Goal: Task Accomplishment & Management: Manage account settings

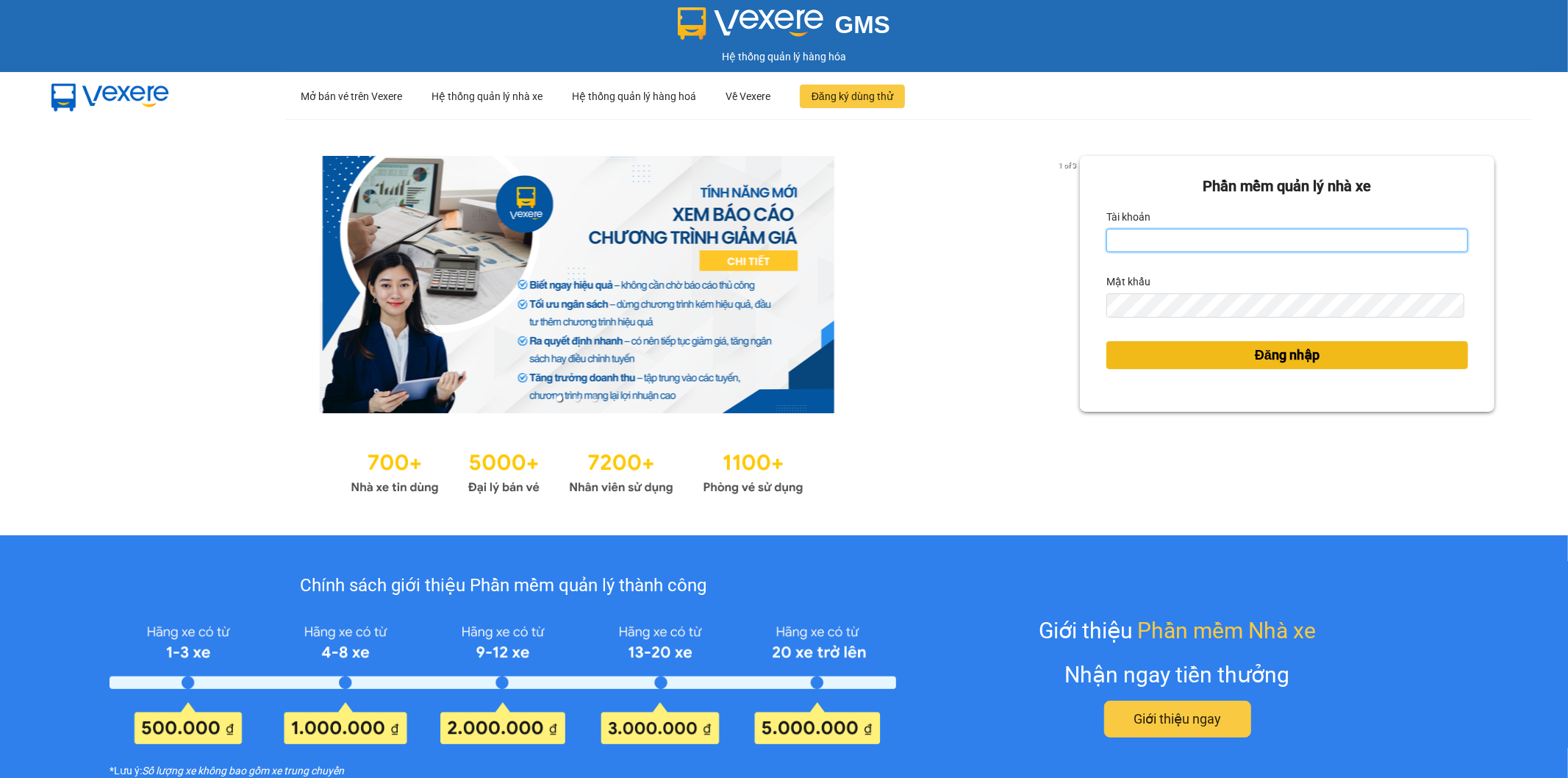
type input "vyvg.huynhgia"
click at [1357, 351] on button "Đăng nhập" at bounding box center [1287, 355] width 362 height 28
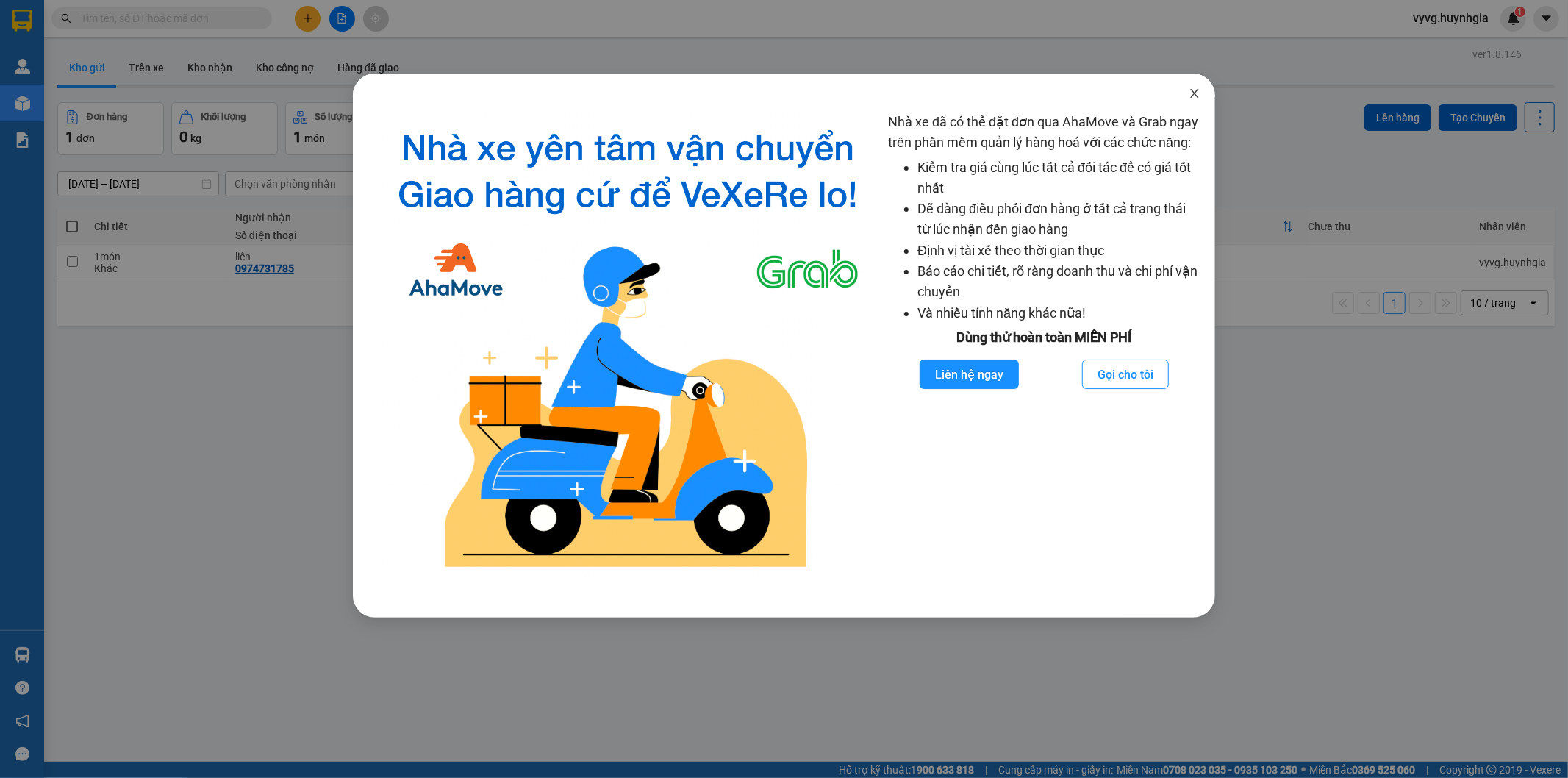
click at [1192, 95] on icon "close" at bounding box center [1195, 94] width 12 height 12
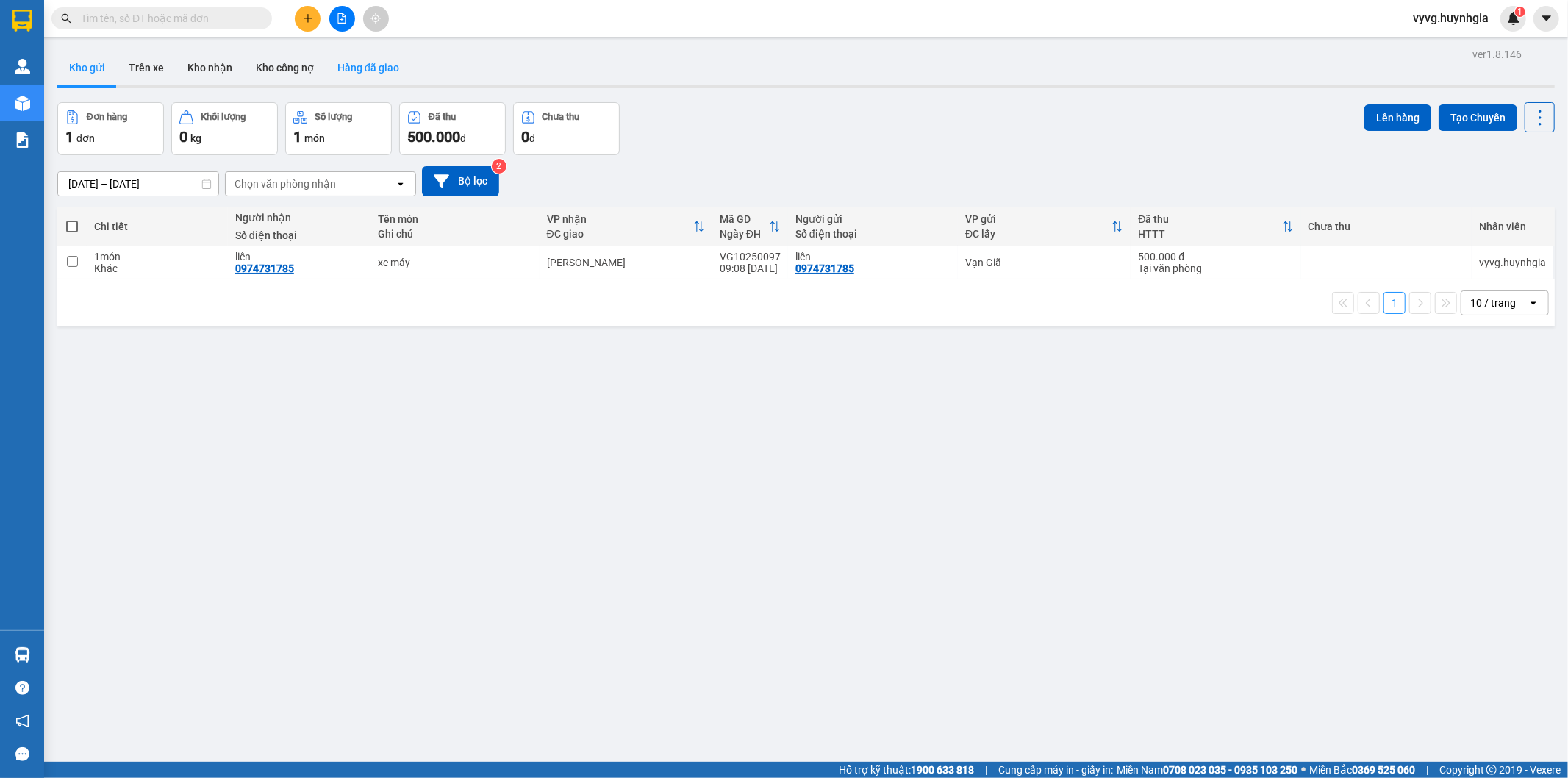
click at [342, 68] on button "Hàng đã giao" at bounding box center [368, 67] width 85 height 36
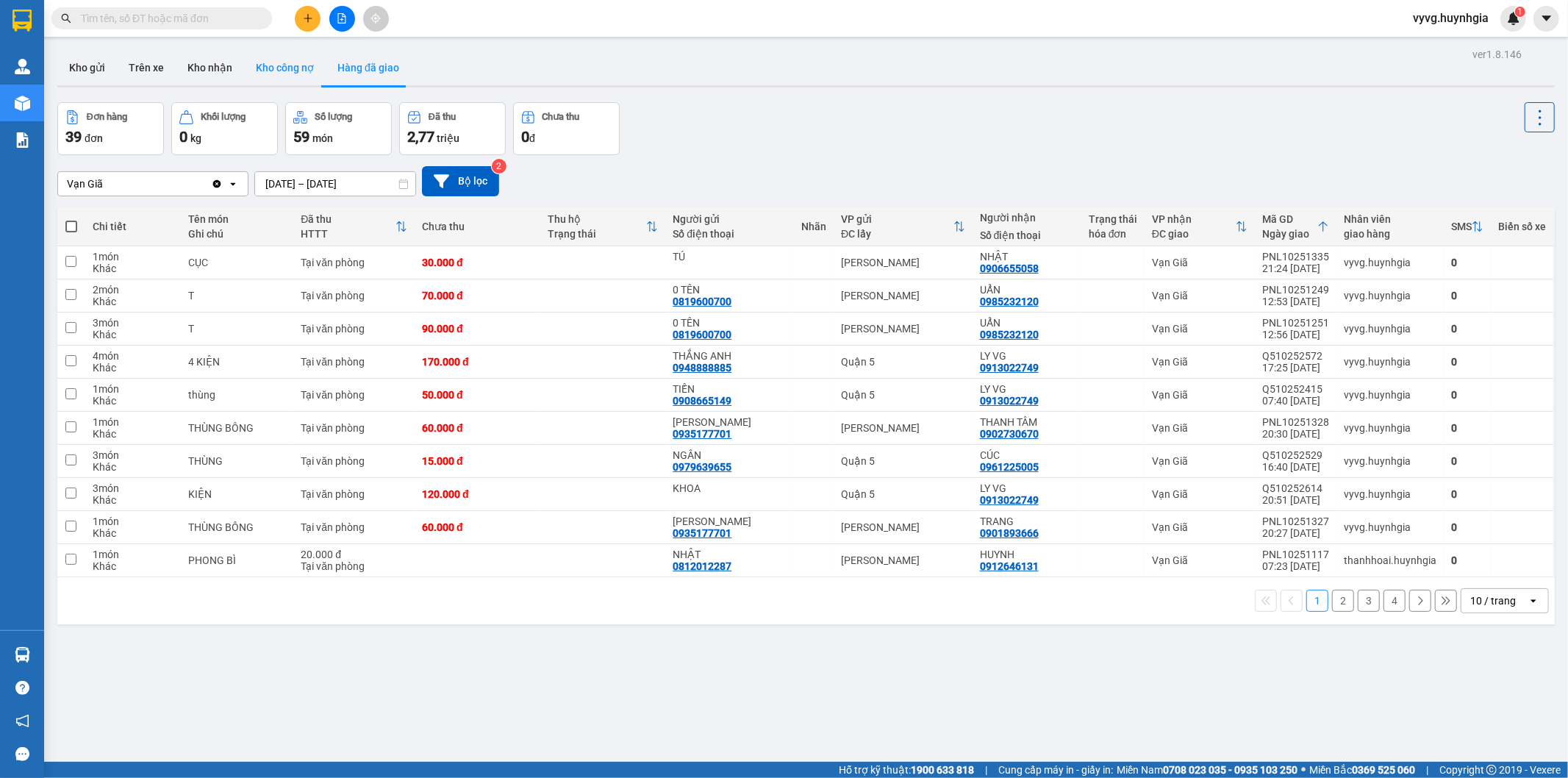
click at [283, 70] on button "Kho công nợ" at bounding box center [285, 67] width 82 height 36
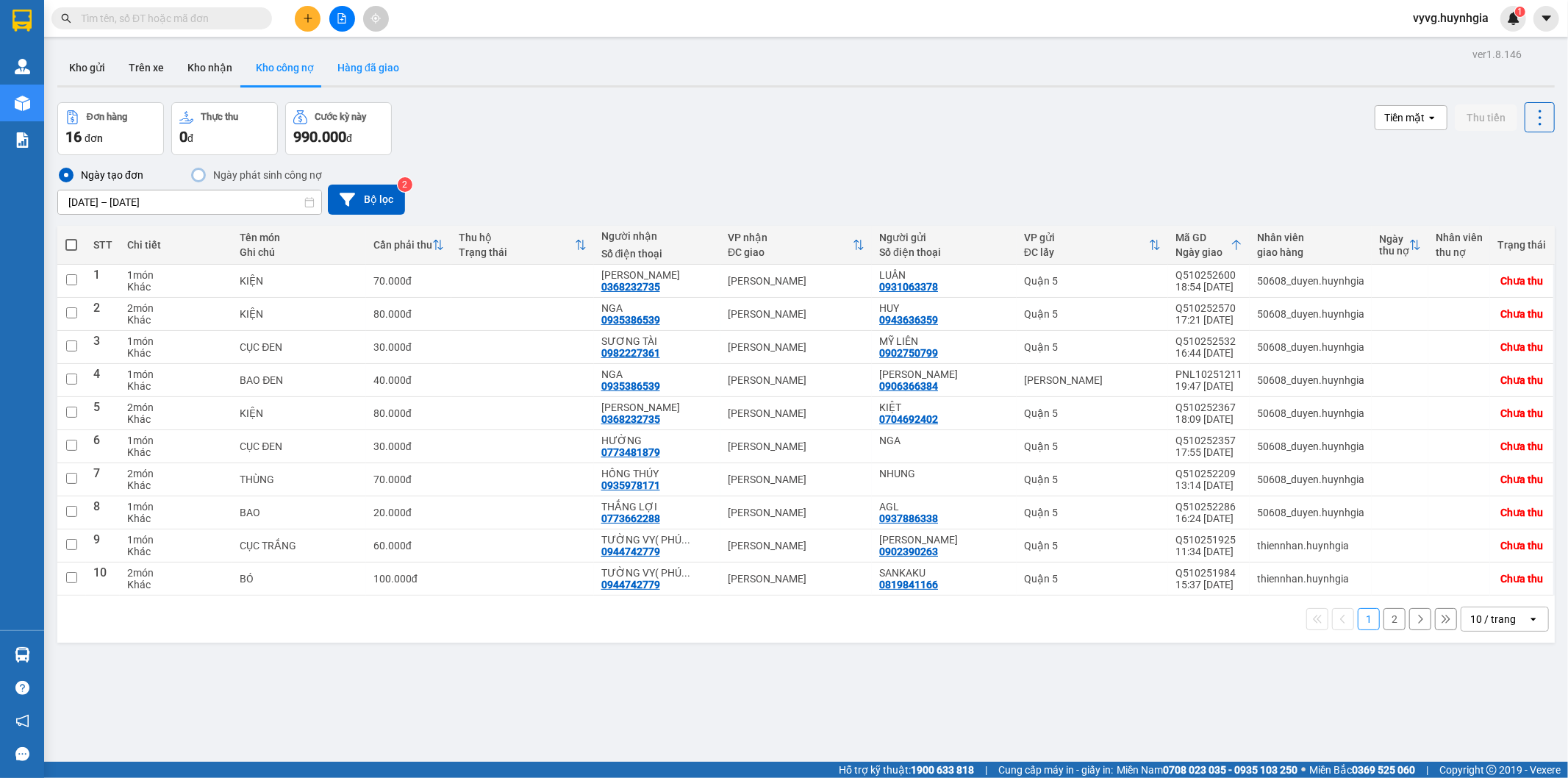
click at [354, 69] on button "Hàng đã giao" at bounding box center [368, 67] width 85 height 36
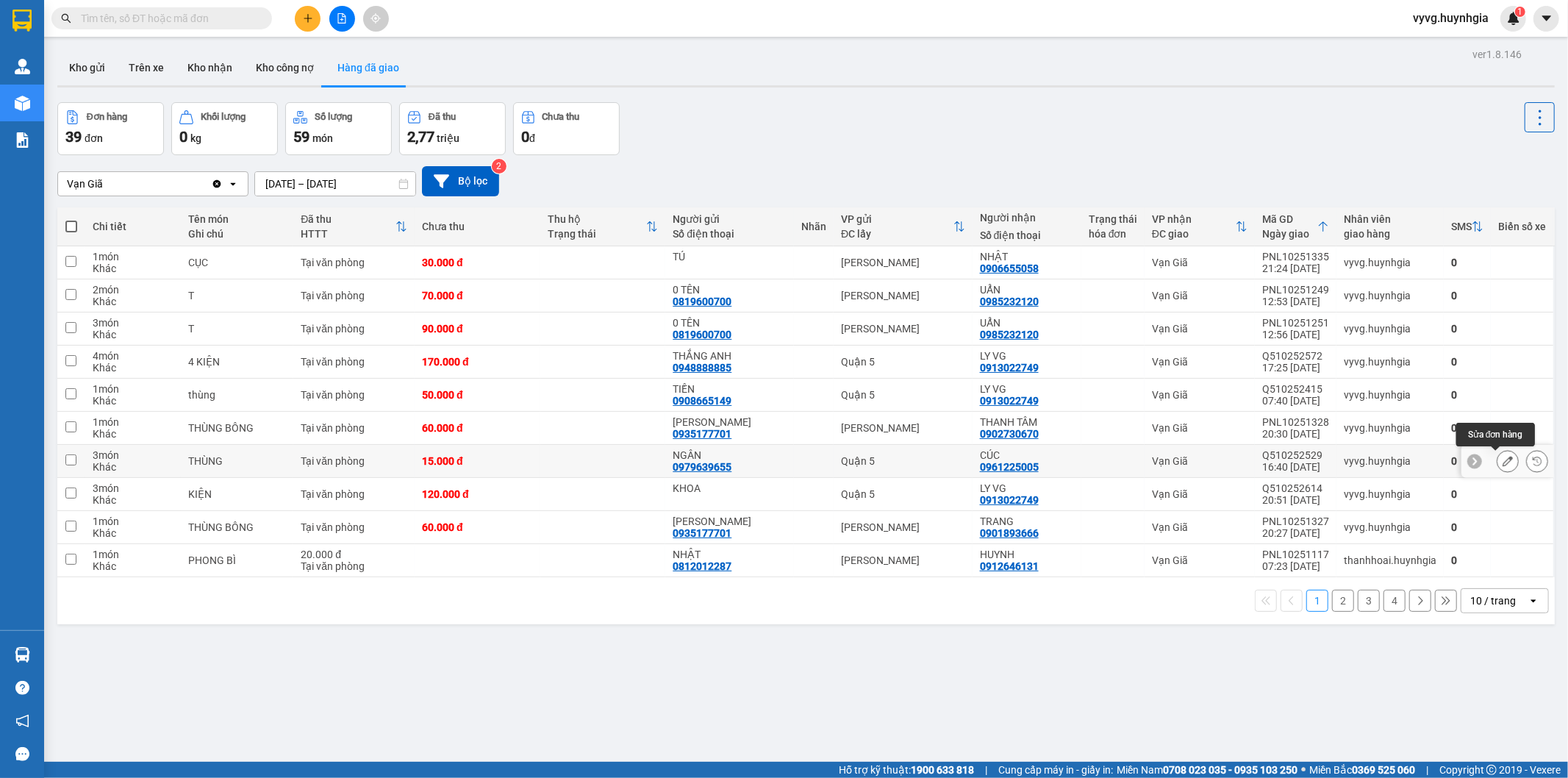
click at [1503, 461] on icon at bounding box center [1508, 461] width 10 height 10
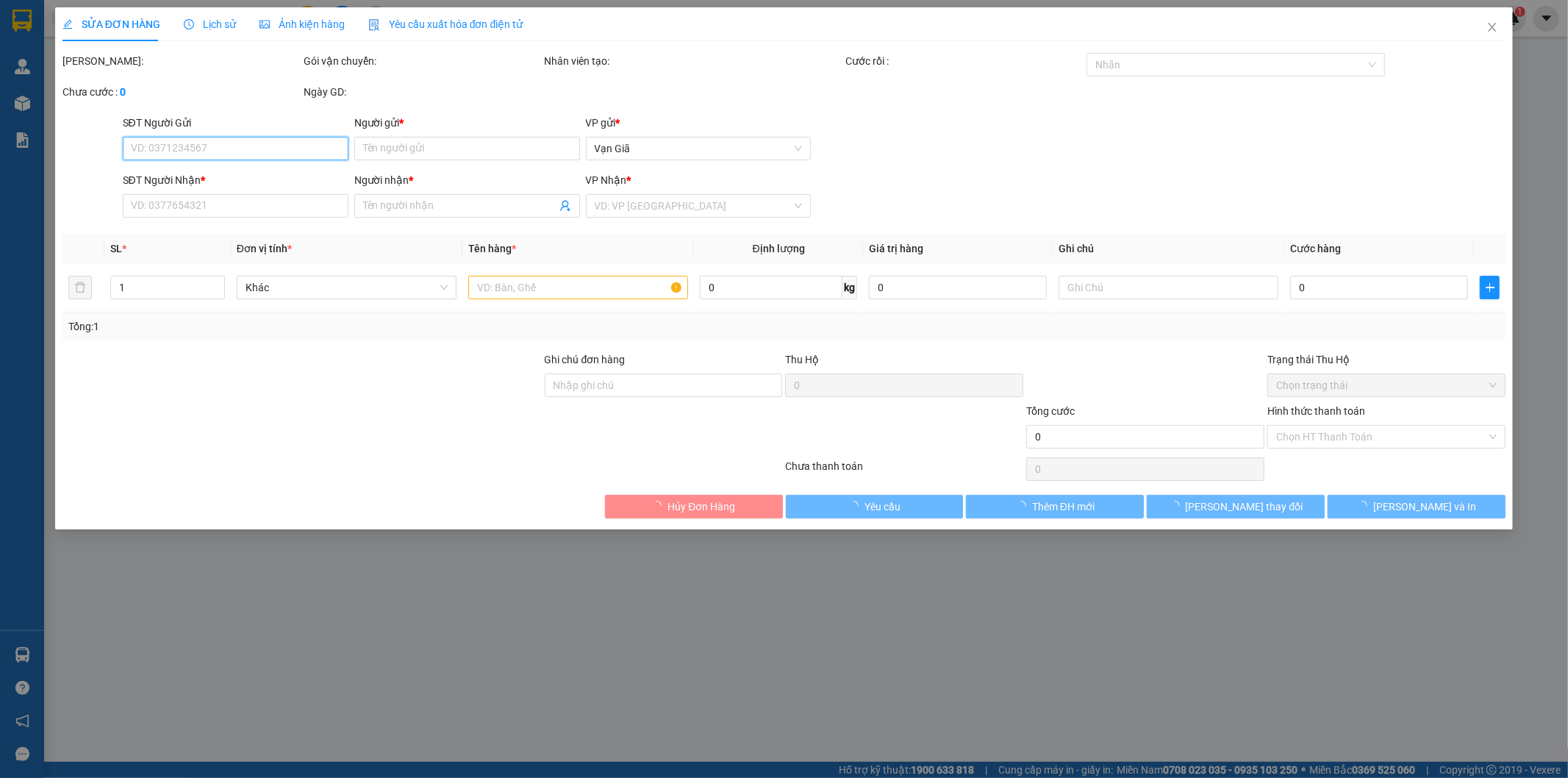
type input "0979639655"
type input "NGÂN"
type input "0961225005"
type input "CÚC"
type input "15.000"
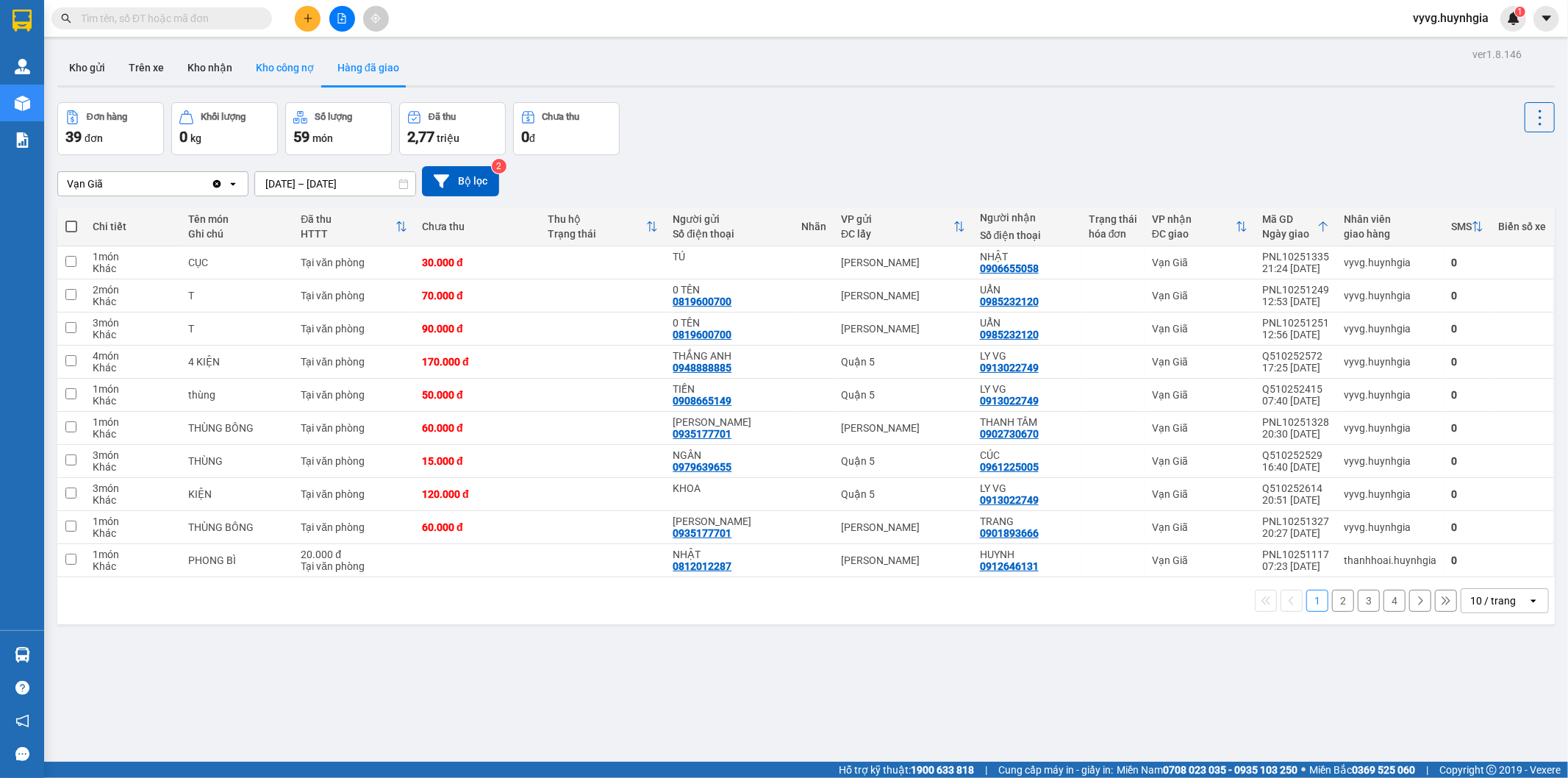
click at [283, 75] on button "Kho công nợ" at bounding box center [285, 67] width 82 height 36
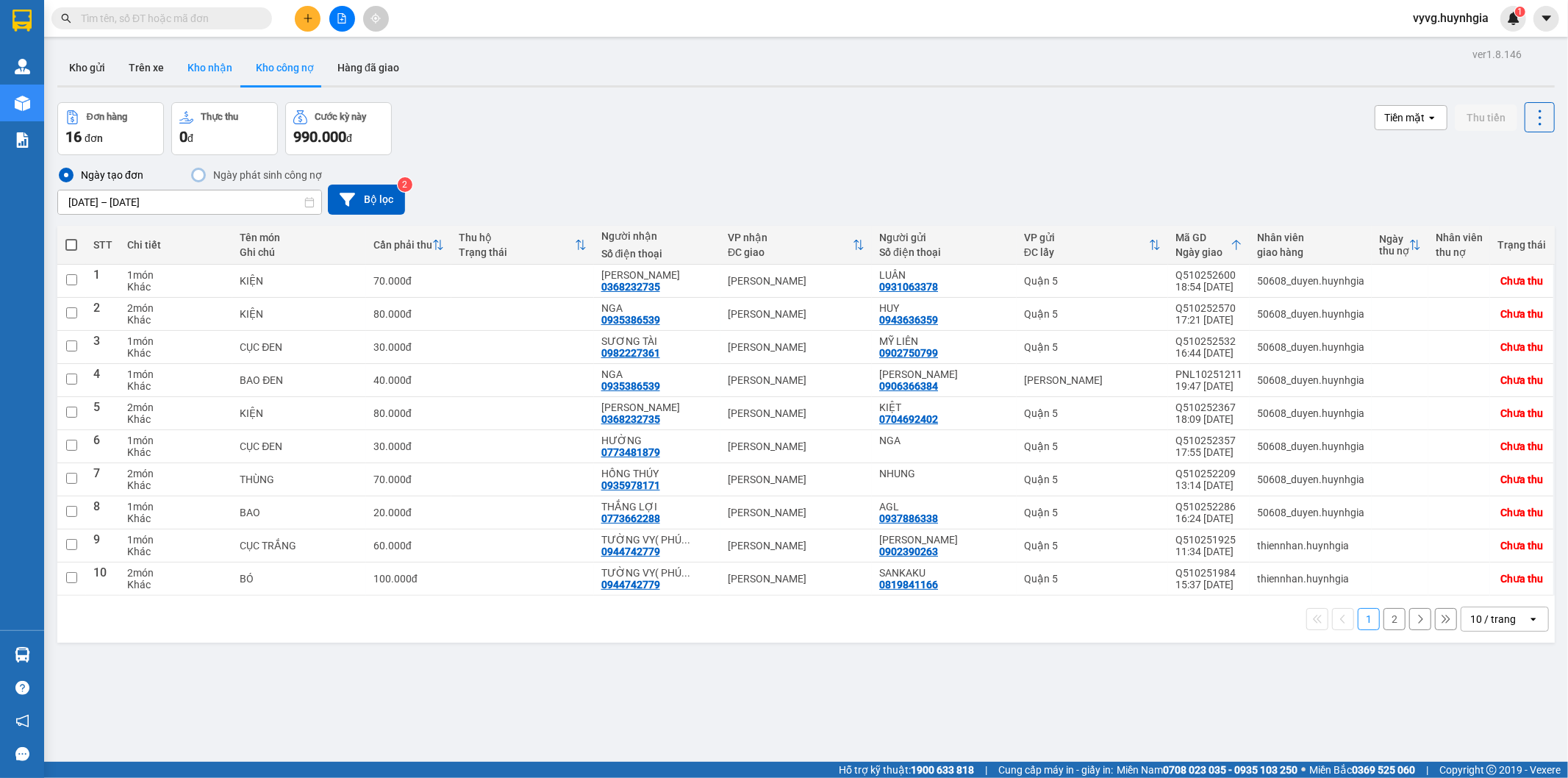
click at [201, 76] on button "Kho nhận" at bounding box center [209, 67] width 69 height 36
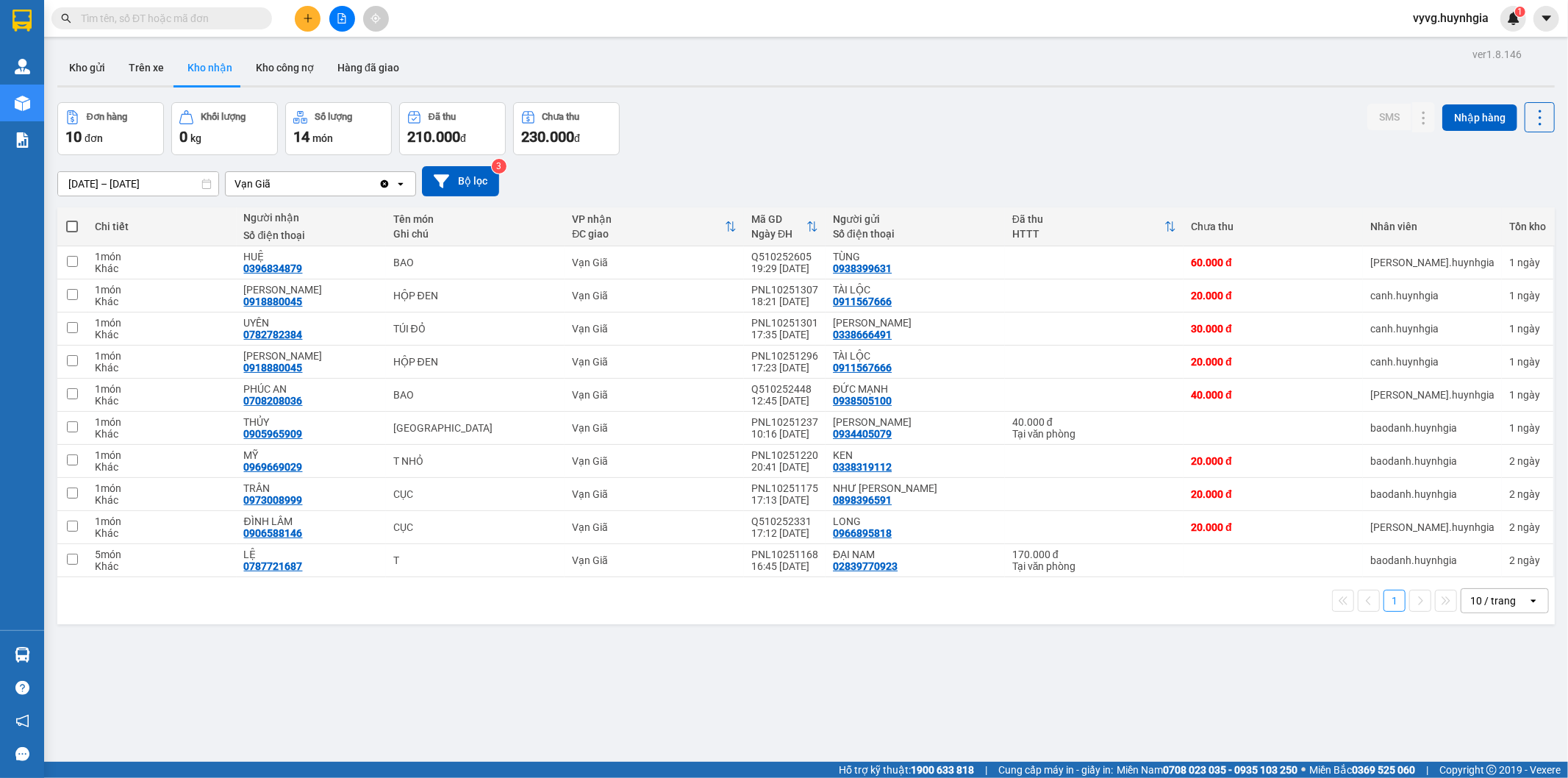
click at [464, 725] on div "ver 1.8.146 Kho gửi Trên xe Kho nhận Kho công nợ Hàng đã giao Đơn hàng 10 đơn K…" at bounding box center [806, 433] width 1509 height 778
click at [142, 64] on button "Trên xe" at bounding box center [146, 67] width 59 height 36
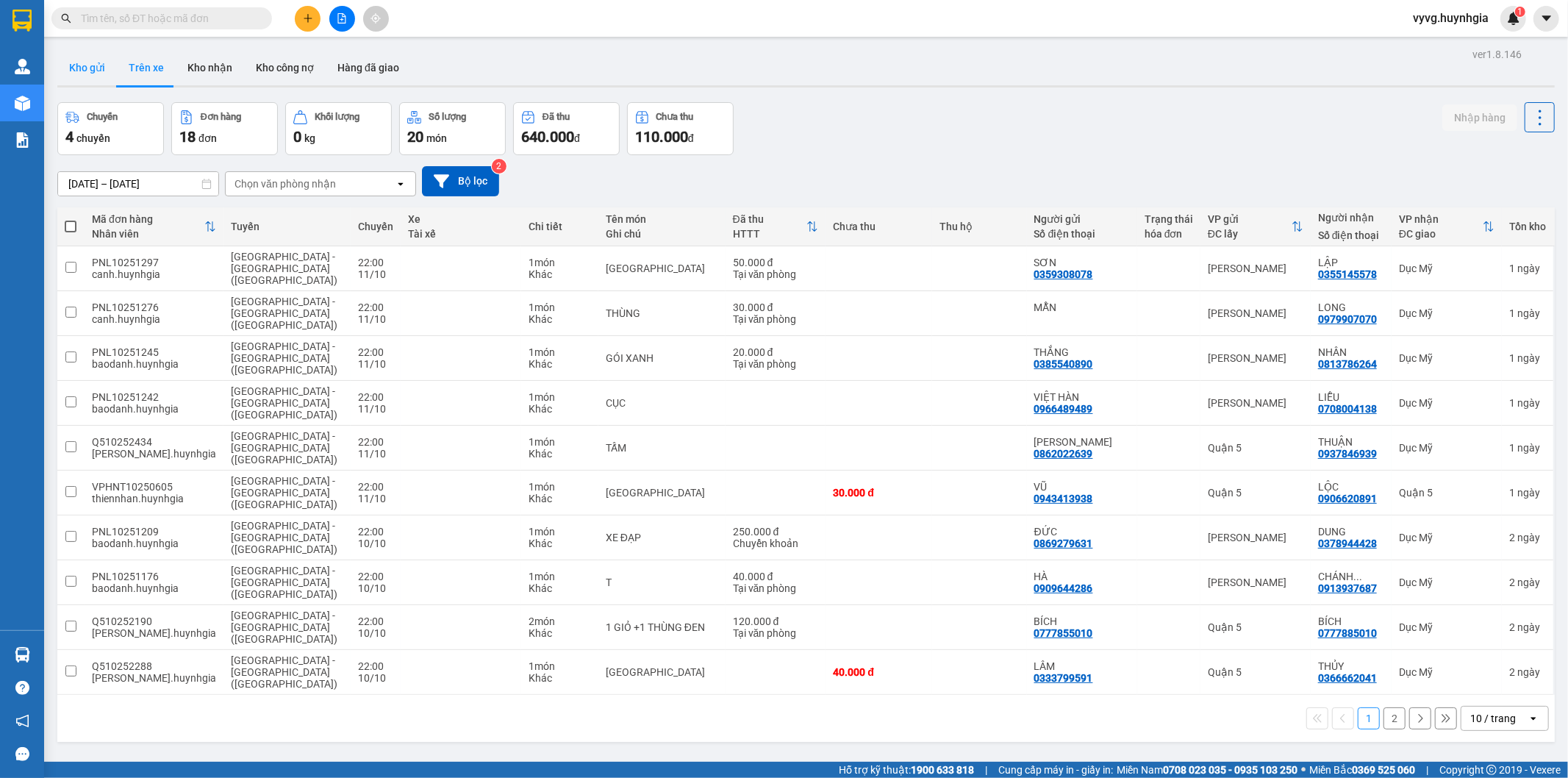
click at [86, 71] on button "Kho gửi" at bounding box center [87, 67] width 60 height 36
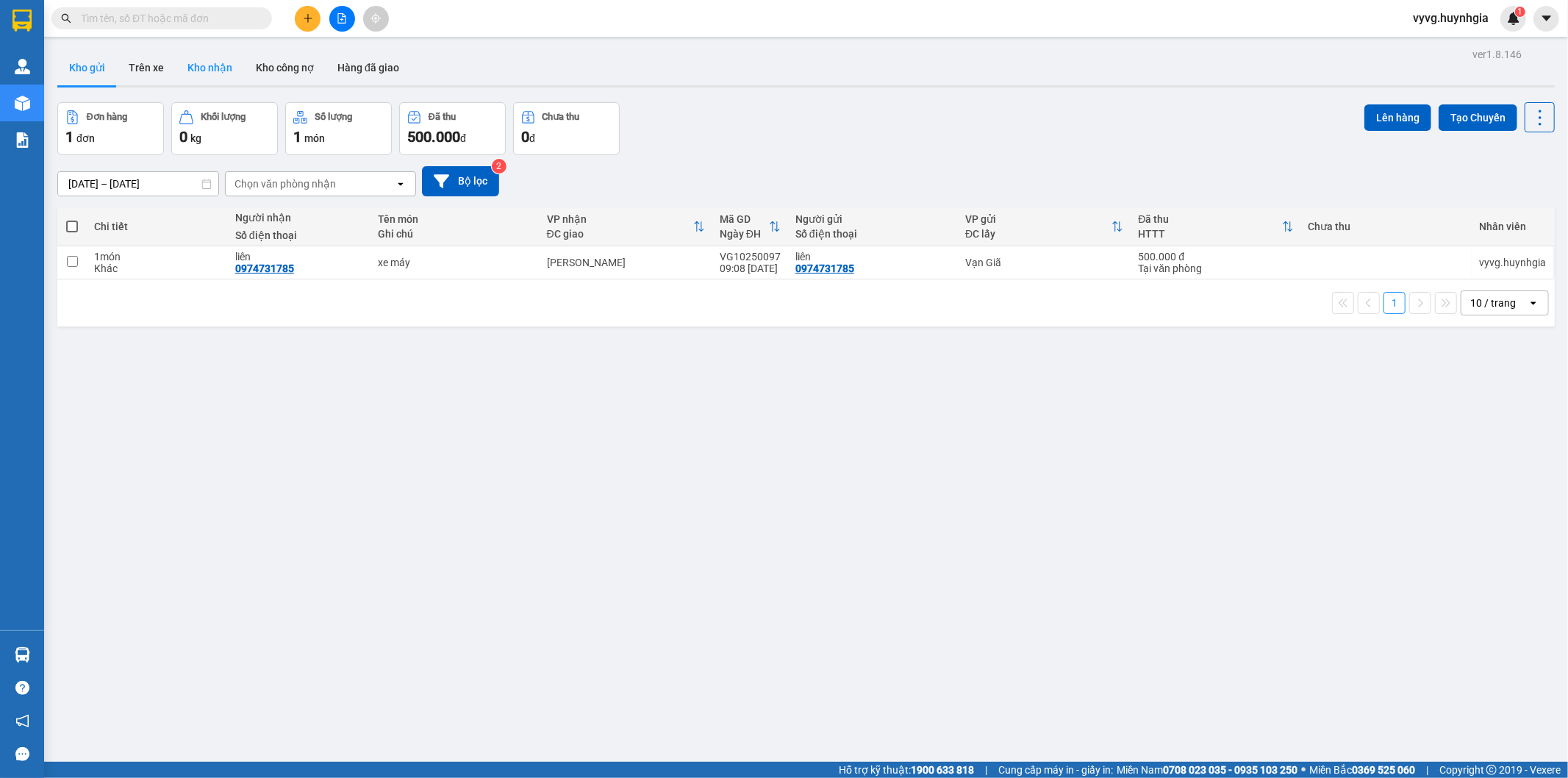
click at [206, 70] on button "Kho nhận" at bounding box center [209, 67] width 69 height 36
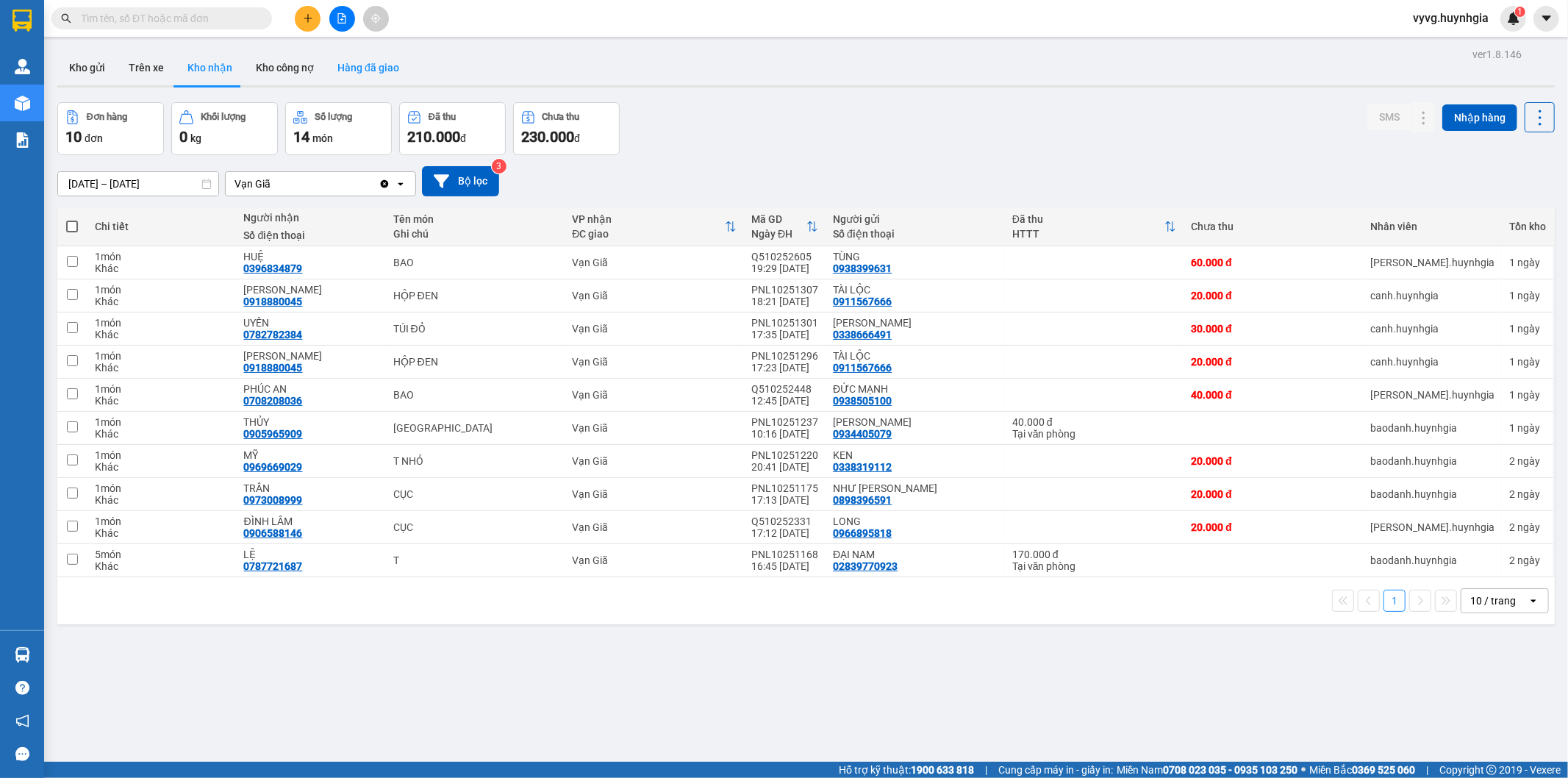
click at [363, 65] on button "Hàng đã giao" at bounding box center [368, 67] width 85 height 36
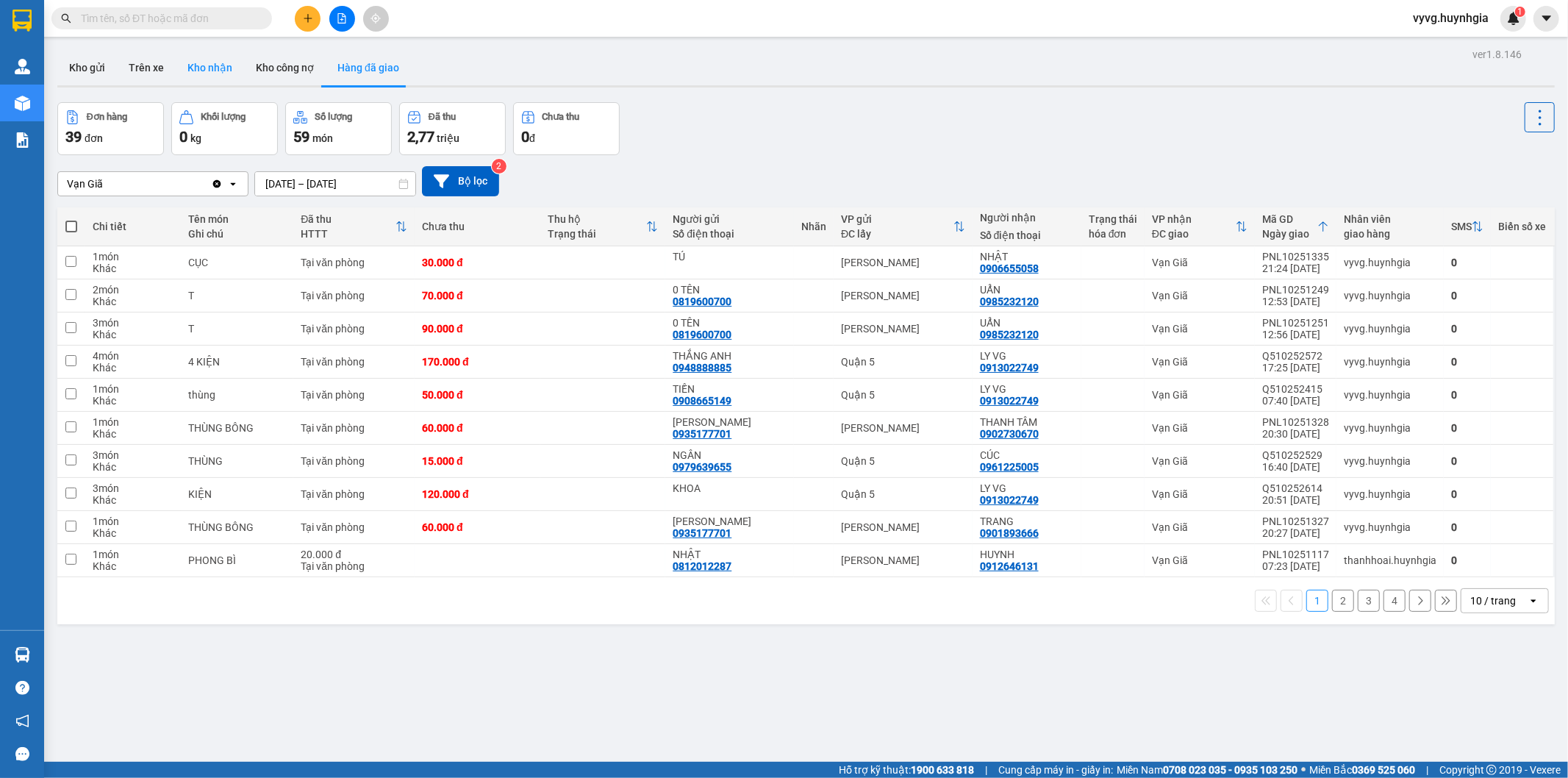
click at [187, 68] on button "Kho nhận" at bounding box center [209, 67] width 69 height 36
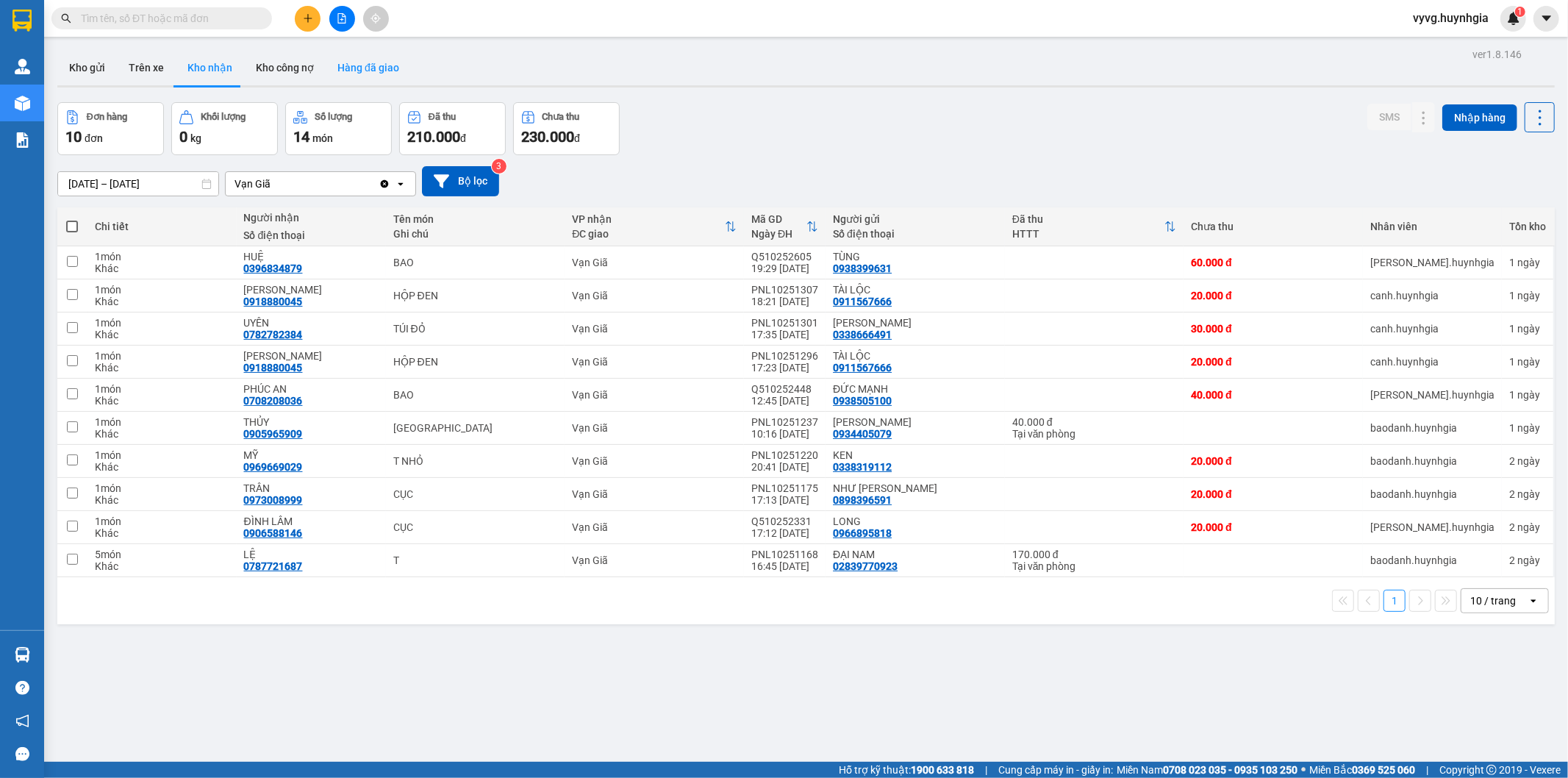
click at [344, 68] on button "Hàng đã giao" at bounding box center [368, 67] width 85 height 36
